Goal: Navigation & Orientation: Find specific page/section

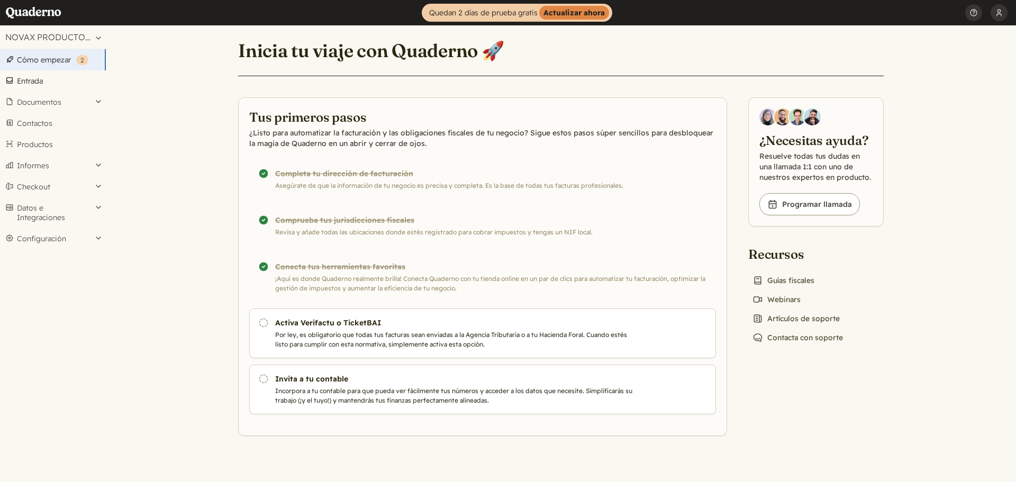
click at [37, 77] on link "Entrada" at bounding box center [53, 80] width 106 height 21
click at [46, 100] on button "Documentos" at bounding box center [53, 102] width 106 height 21
click at [40, 129] on link "Facturas" at bounding box center [53, 130] width 106 height 15
